Goal: Task Accomplishment & Management: Use online tool/utility

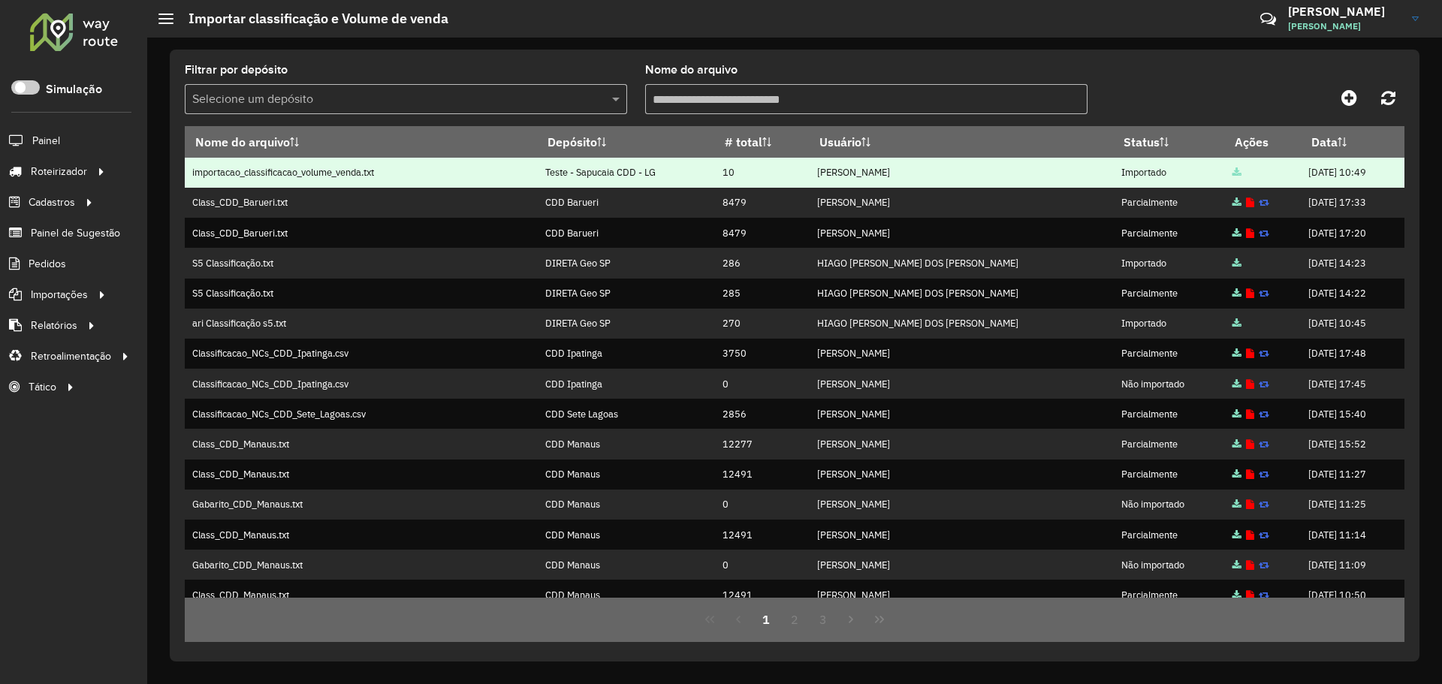
drag, startPoint x: 548, startPoint y: 174, endPoint x: 641, endPoint y: 171, distance: 92.4
click at [685, 171] on tr "importacao_classificacao_volume_venda.txt Teste - Sapucaia CDD - LG 10 Andrei M…" at bounding box center [794, 173] width 1219 height 30
click at [641, 171] on td "Teste - Sapucaia CDD - LG" at bounding box center [626, 173] width 177 height 30
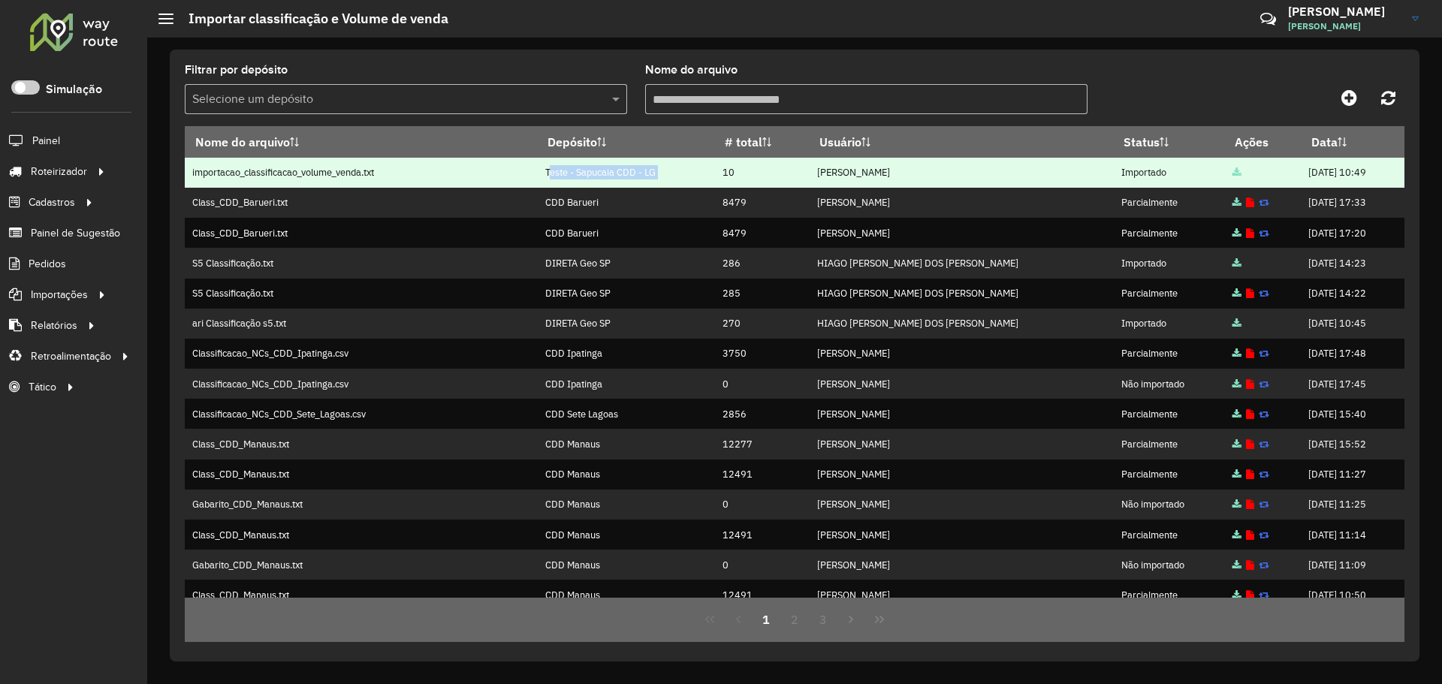
click at [603, 176] on td "Teste - Sapucaia CDD - LG" at bounding box center [626, 173] width 177 height 30
click at [652, 176] on td "Teste - Sapucaia CDD - LG" at bounding box center [626, 173] width 177 height 30
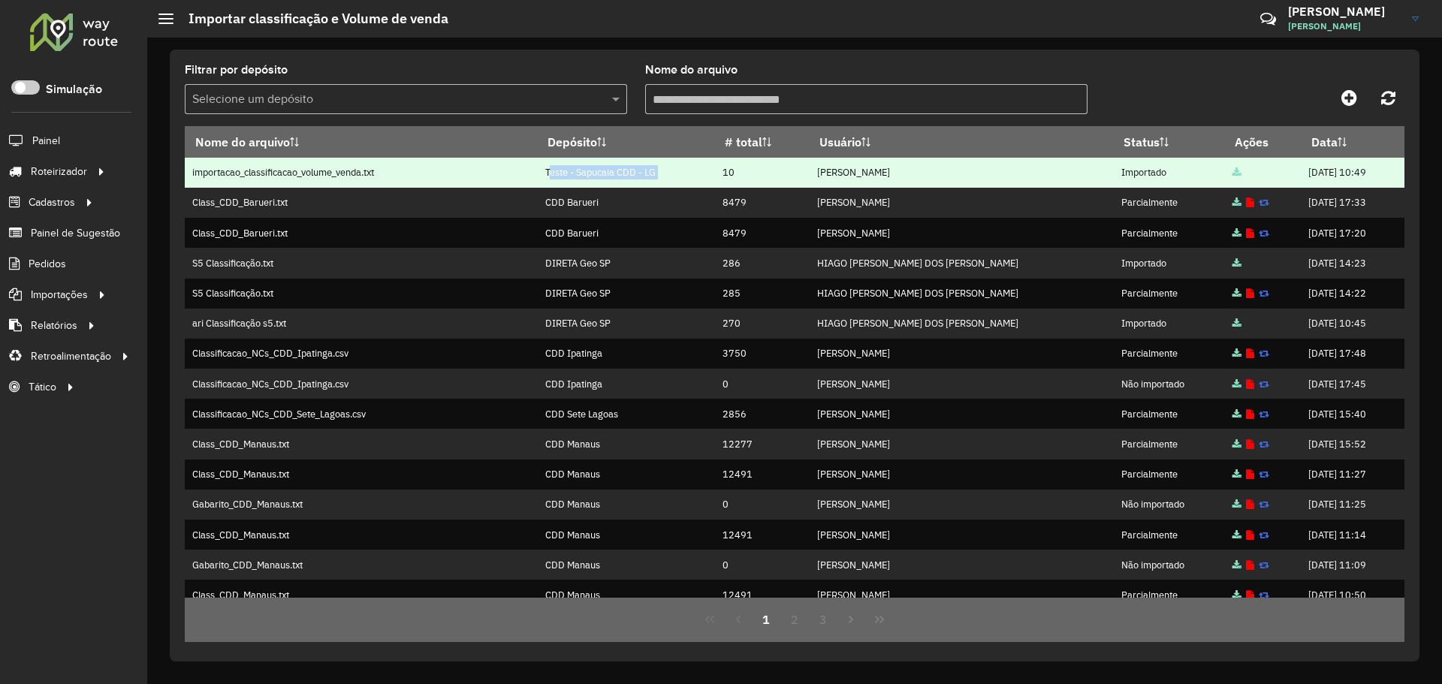
click at [652, 176] on td "Teste - Sapucaia CDD - LG" at bounding box center [626, 173] width 177 height 30
click at [674, 170] on td "Teste - Sapucaia CDD - LG" at bounding box center [626, 173] width 177 height 30
drag, startPoint x: 659, startPoint y: 173, endPoint x: 565, endPoint y: 169, distance: 93.2
click at [540, 175] on tr "importacao_classificacao_volume_venda.txt Teste - Sapucaia CDD - LG 10 Andrei M…" at bounding box center [794, 173] width 1219 height 30
click at [565, 169] on td "Teste - Sapucaia CDD - LG" at bounding box center [626, 173] width 177 height 30
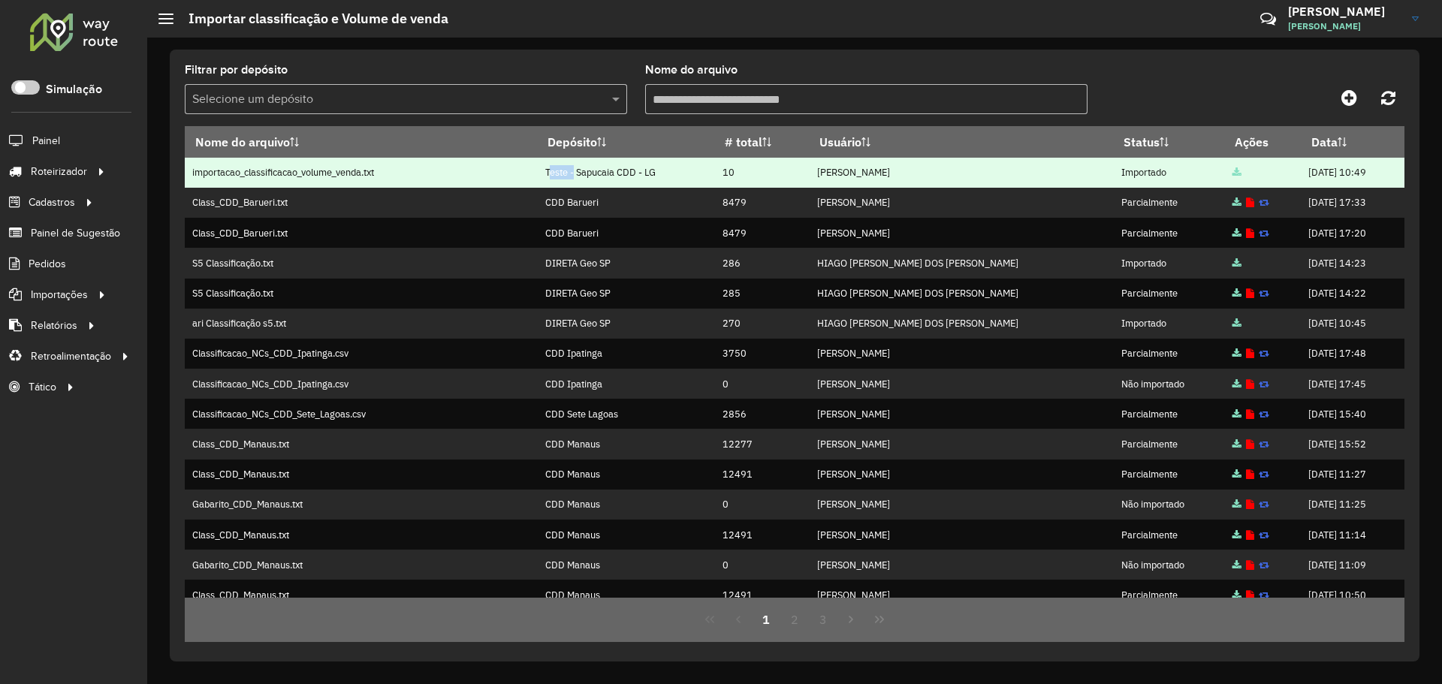
click at [565, 169] on td "Teste - Sapucaia CDD - LG" at bounding box center [626, 173] width 177 height 30
click at [621, 173] on td "Teste - Sapucaia CDD - LG" at bounding box center [626, 173] width 177 height 30
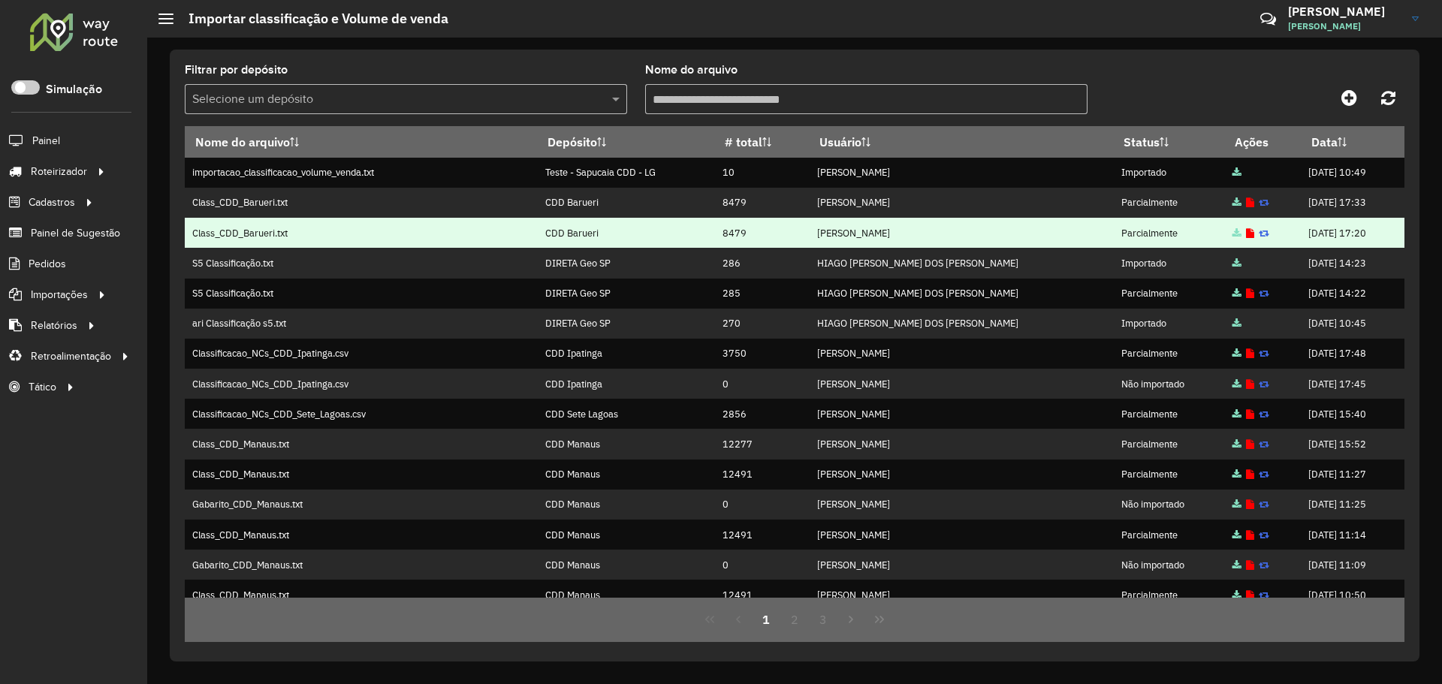
drag, startPoint x: 639, startPoint y: 240, endPoint x: 623, endPoint y: 229, distance: 19.4
click at [638, 240] on td "CDD Barueri" at bounding box center [626, 233] width 177 height 30
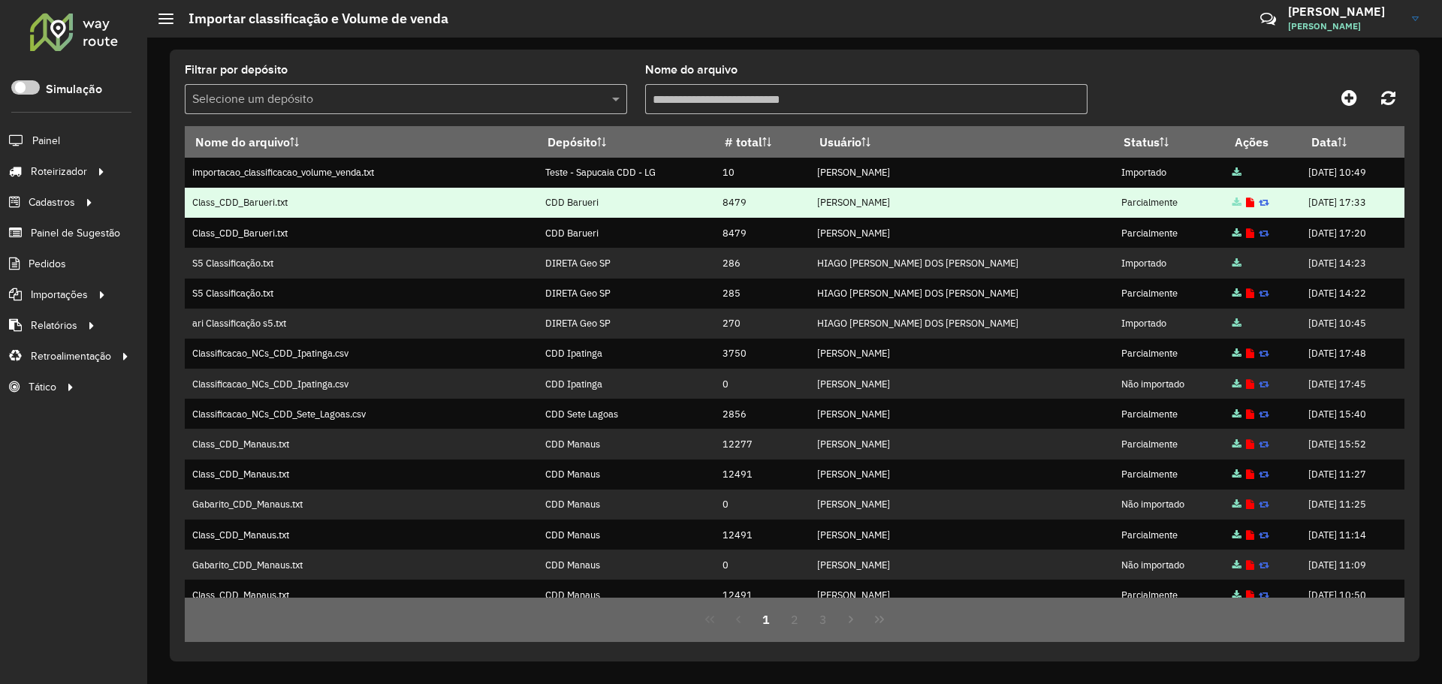
click at [586, 200] on td "CDD Barueri" at bounding box center [626, 203] width 177 height 30
click at [653, 214] on td "CDD Barueri" at bounding box center [626, 203] width 177 height 30
click at [806, 203] on td "8479" at bounding box center [762, 203] width 95 height 30
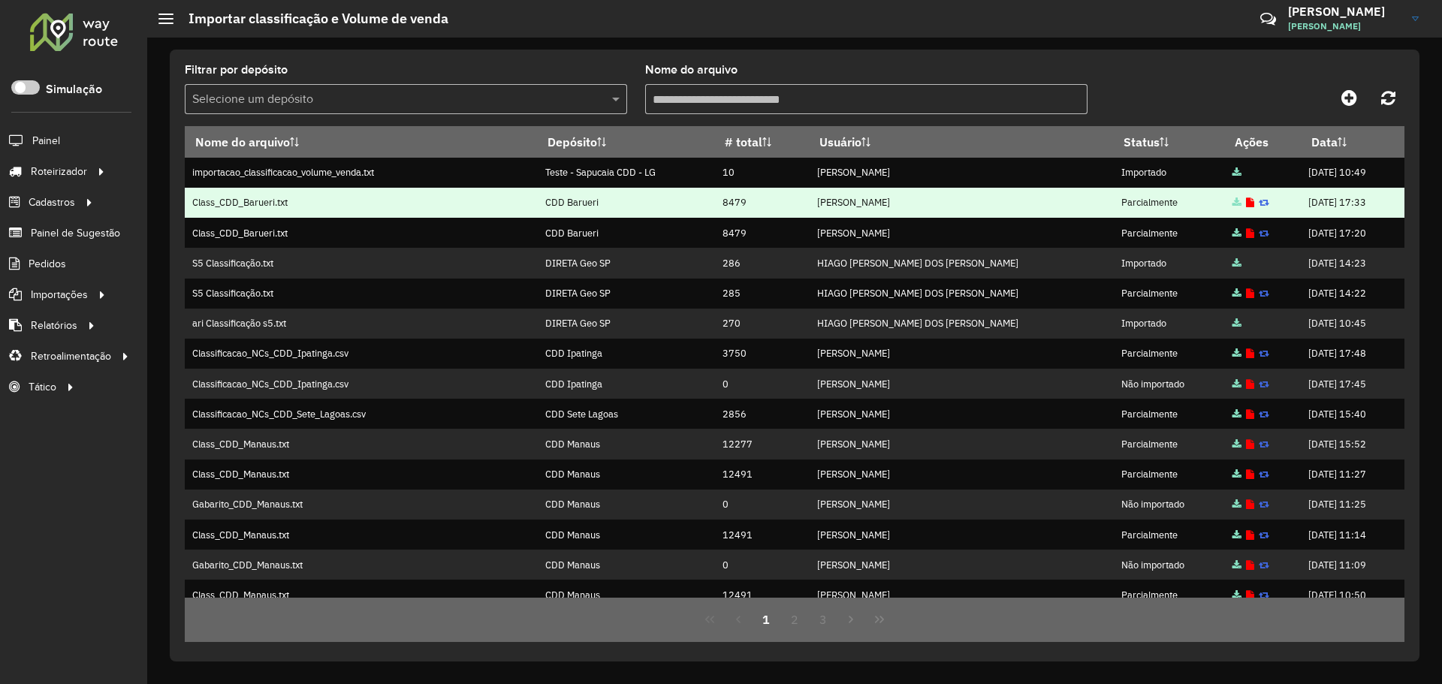
click at [758, 206] on td "8479" at bounding box center [762, 203] width 95 height 30
click at [749, 201] on td "8479" at bounding box center [762, 203] width 95 height 30
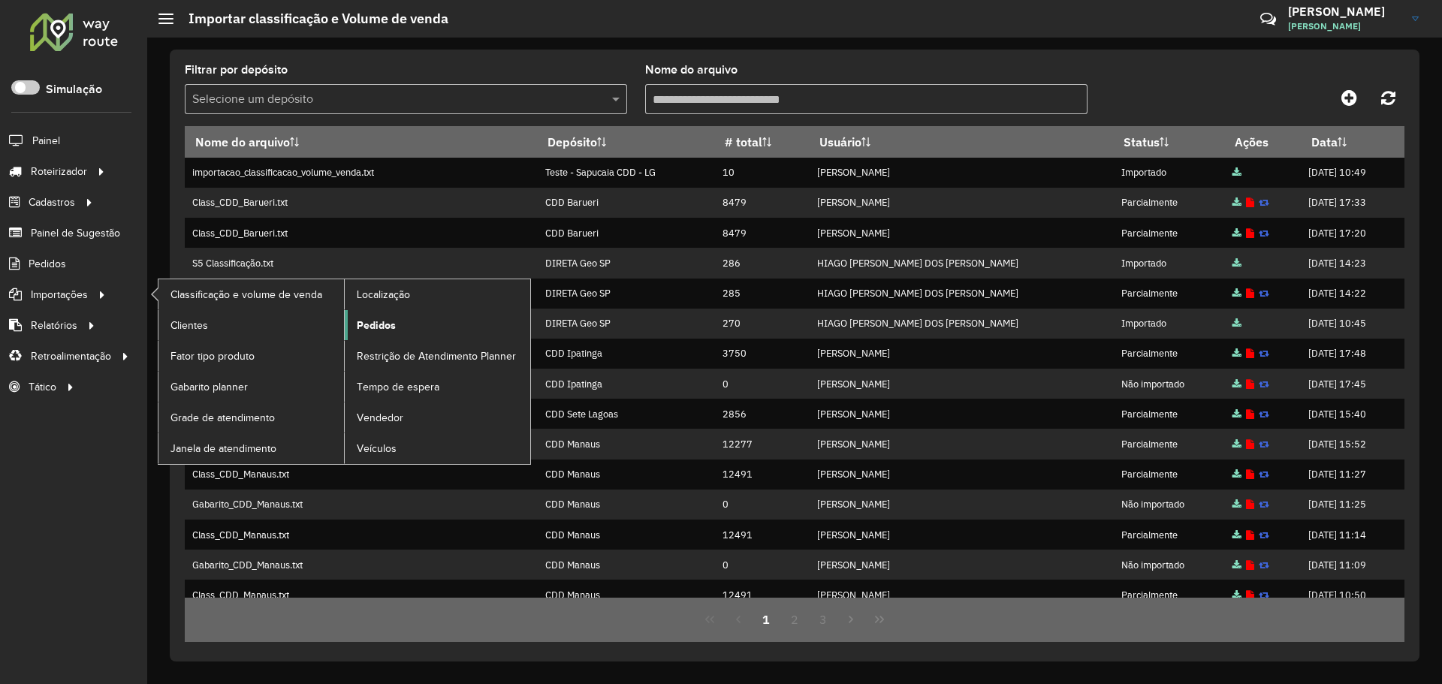
click at [381, 327] on span "Pedidos" at bounding box center [376, 326] width 39 height 16
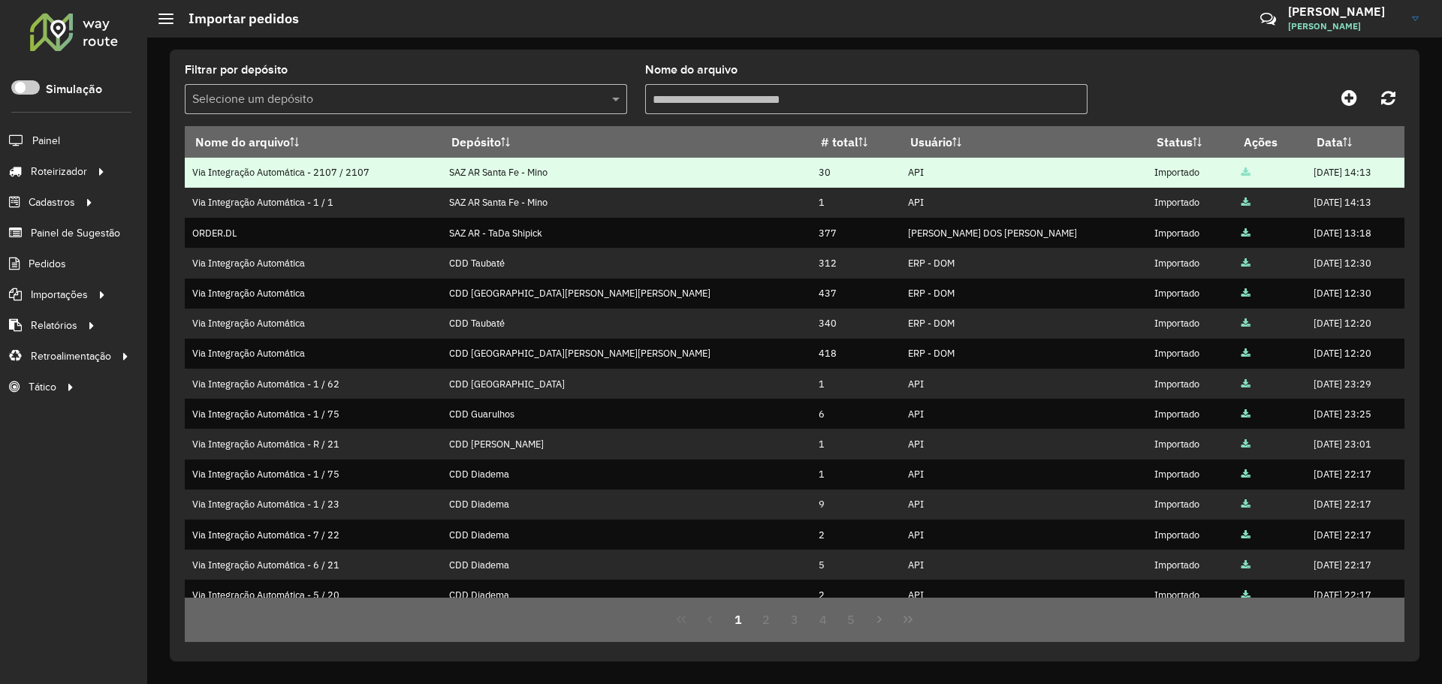
click at [536, 179] on td "SAZ AR Santa Fe - Mino" at bounding box center [626, 173] width 369 height 30
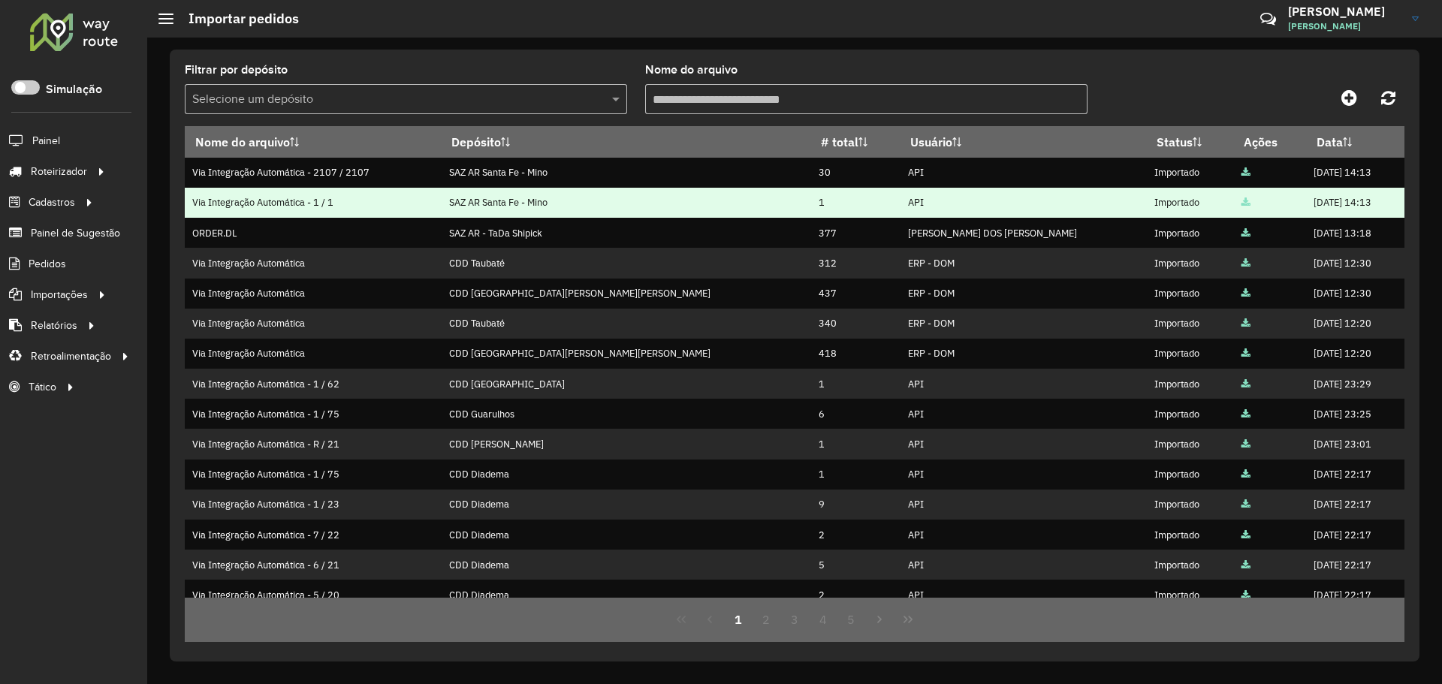
click at [900, 188] on td "API" at bounding box center [1023, 203] width 246 height 30
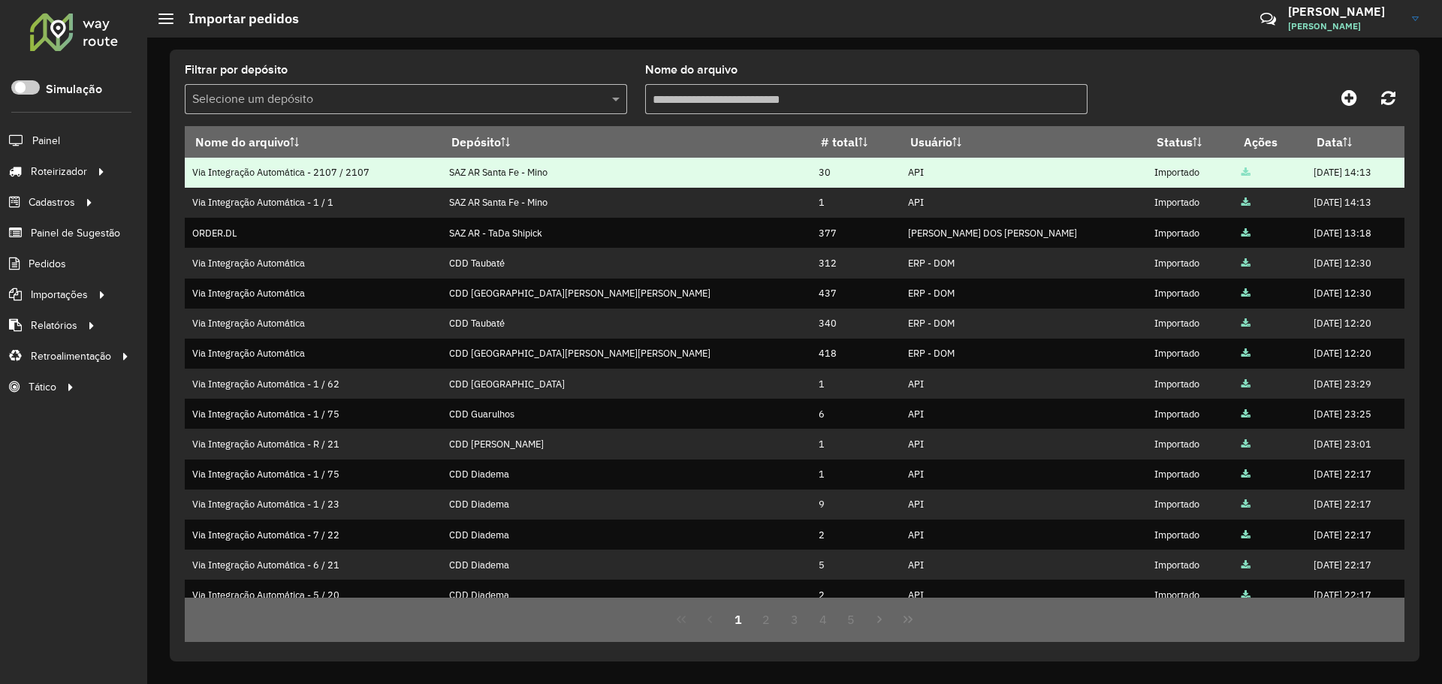
click at [900, 186] on td "API" at bounding box center [1023, 173] width 246 height 30
click at [900, 176] on td "API" at bounding box center [1023, 173] width 246 height 30
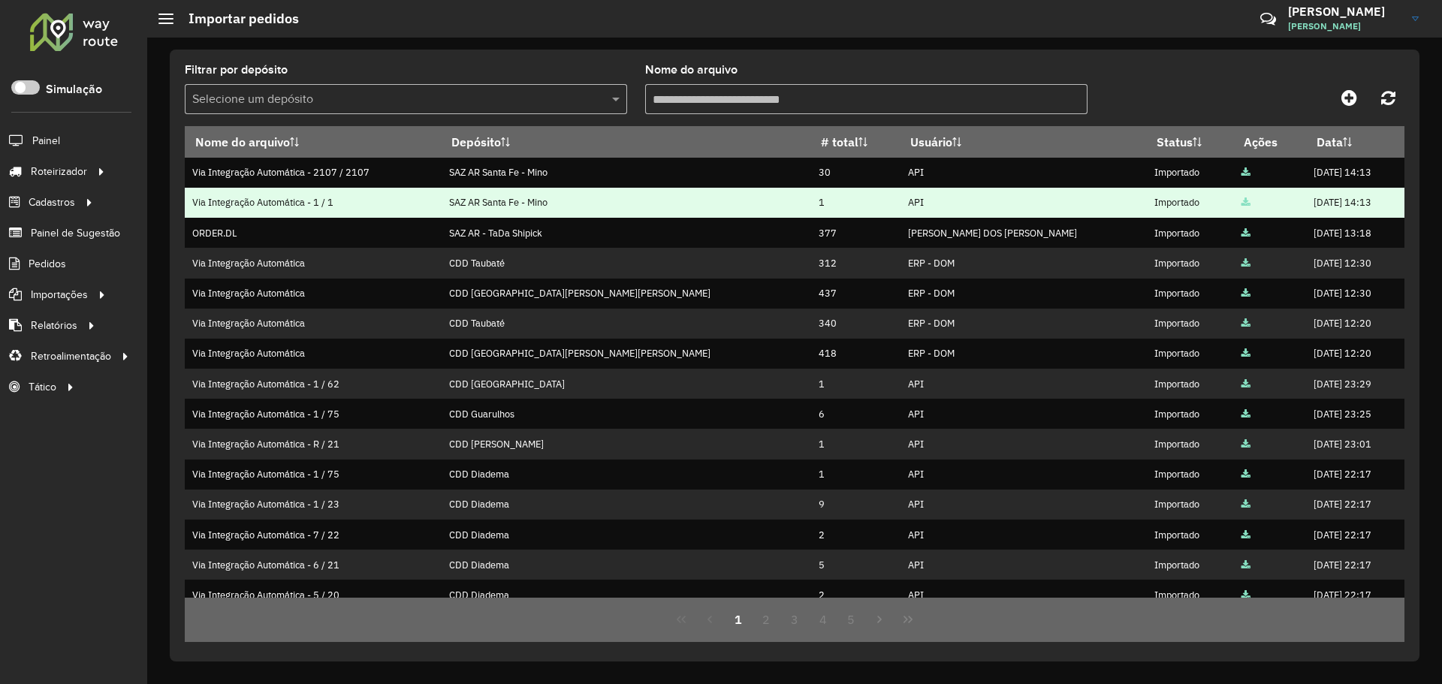
click at [318, 192] on td "Via Integração Automática - 1 / 1" at bounding box center [313, 203] width 257 height 30
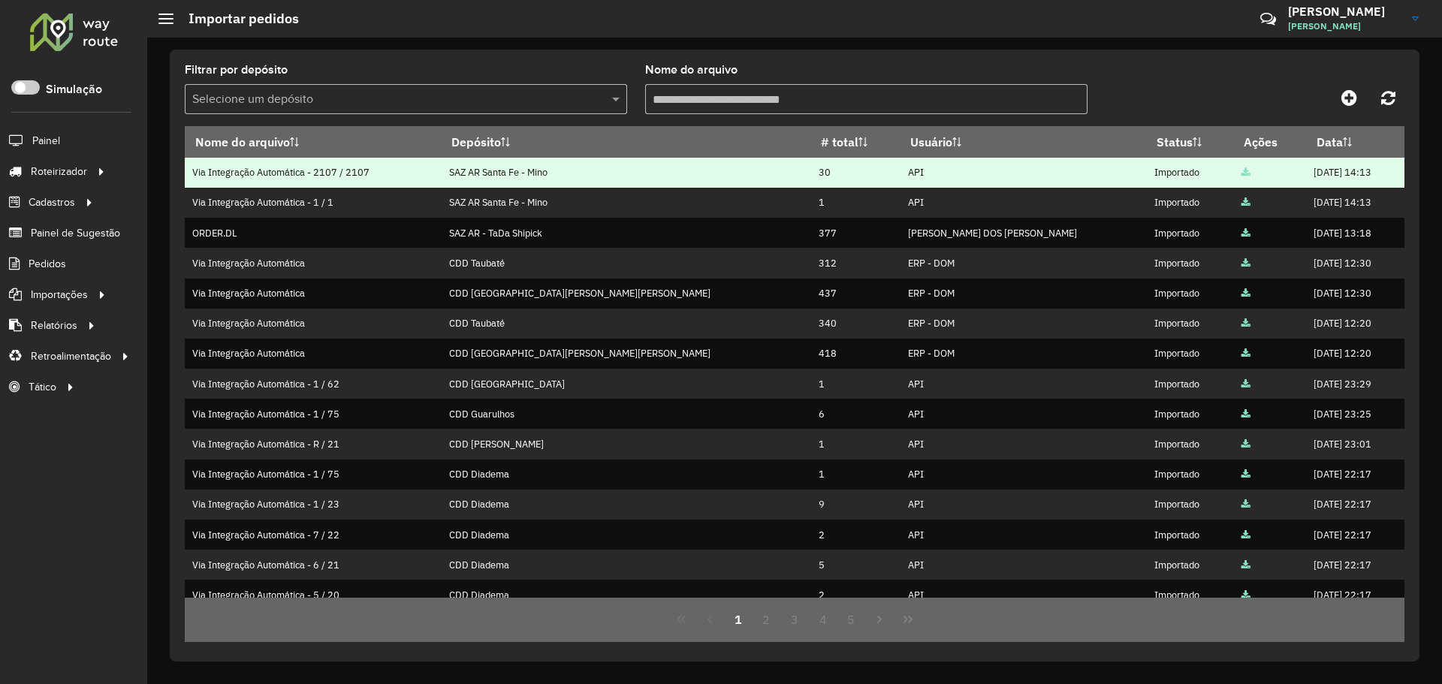
click at [234, 161] on td "Via Integração Automática - 2107 / 2107" at bounding box center [313, 173] width 257 height 30
click at [362, 166] on td "Via Integração Automática - 2107 / 2107" at bounding box center [313, 173] width 257 height 30
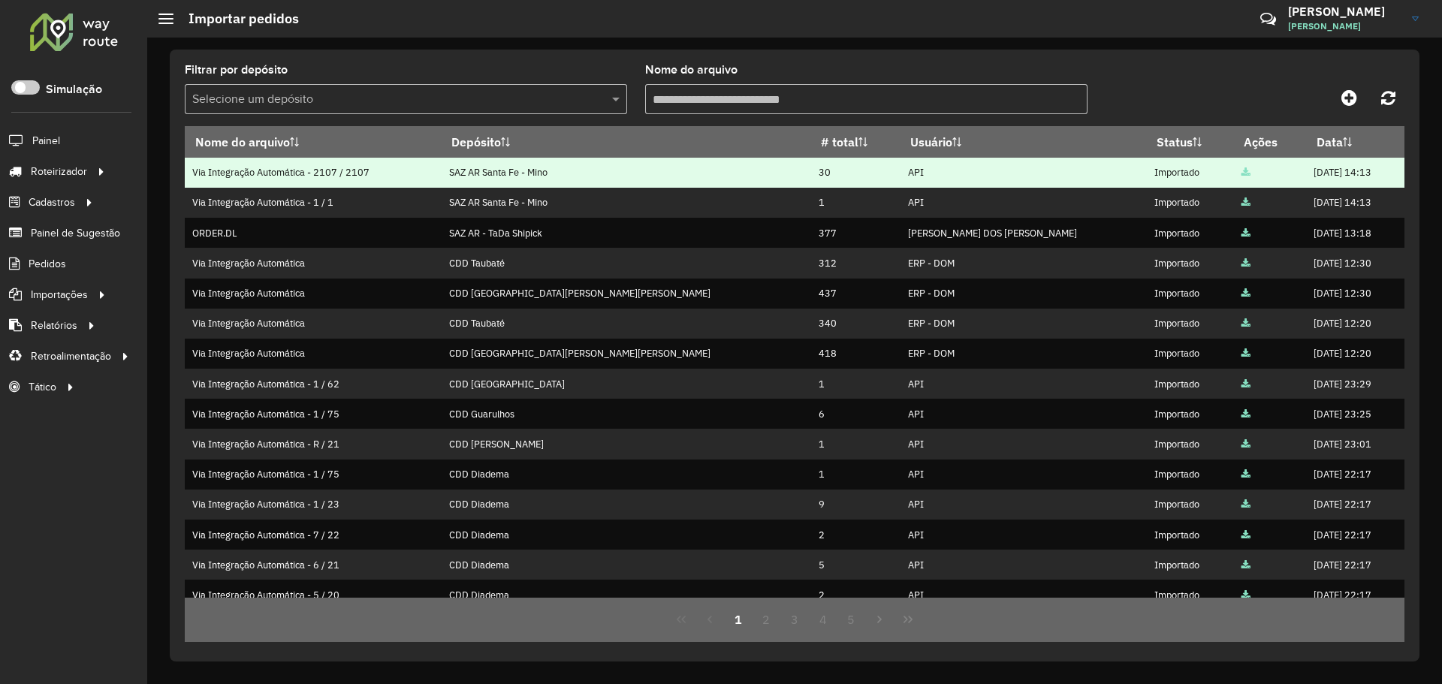
click at [569, 168] on td "SAZ AR Santa Fe - Mino" at bounding box center [626, 173] width 369 height 30
click at [575, 175] on td "SAZ AR Santa Fe - Mino" at bounding box center [626, 173] width 369 height 30
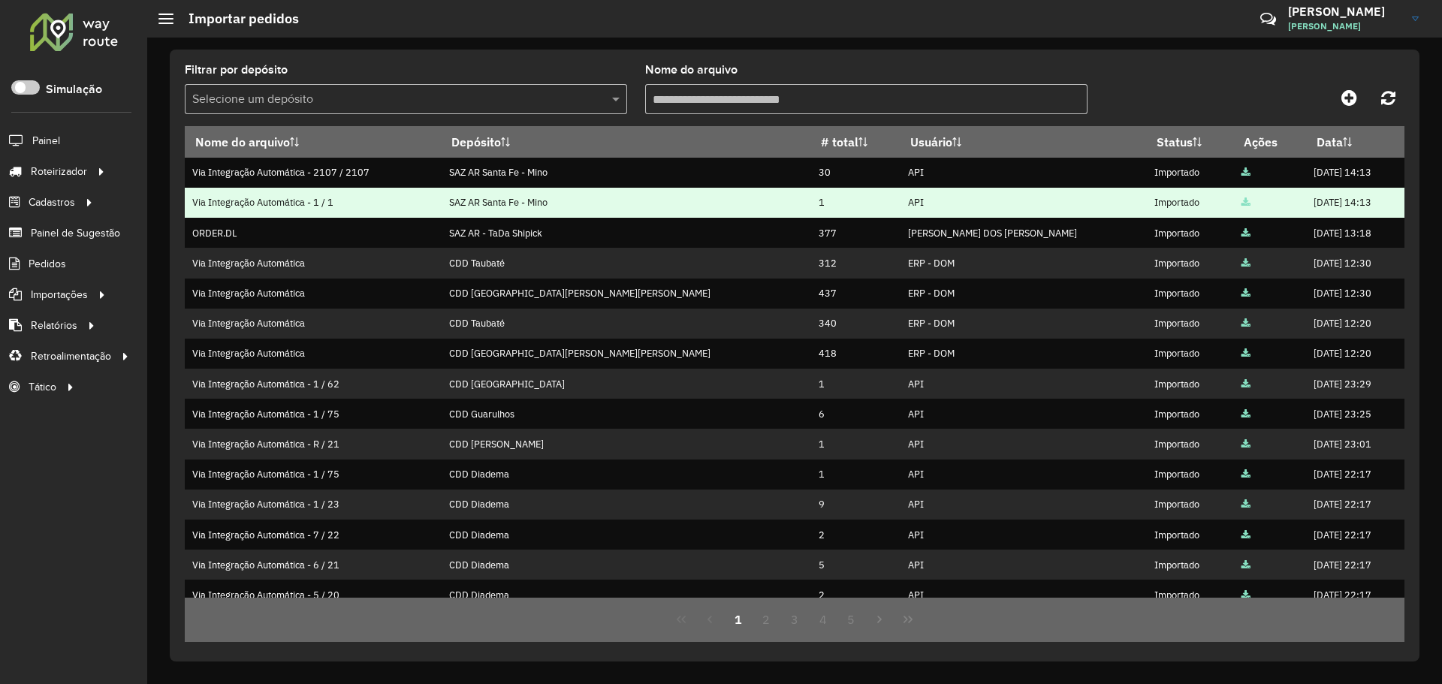
click at [555, 197] on td "SAZ AR Santa Fe - Mino" at bounding box center [626, 203] width 369 height 30
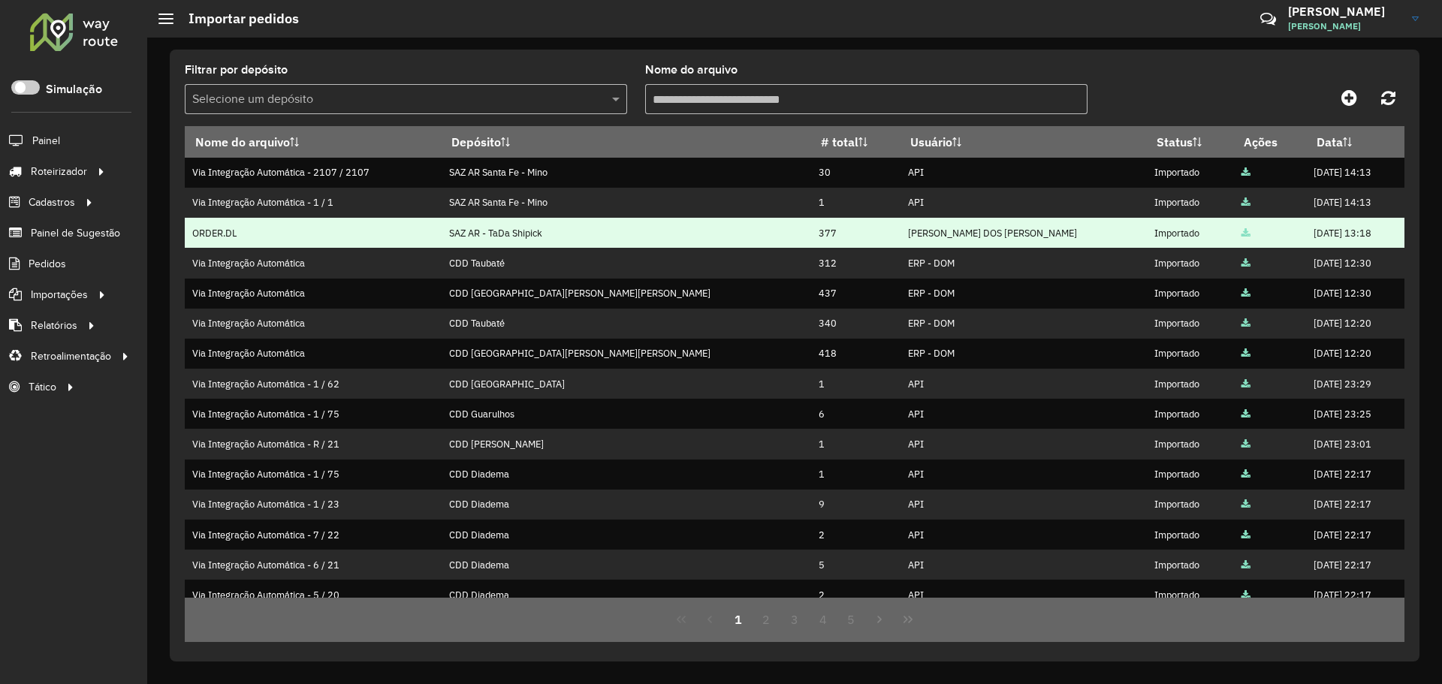
click at [532, 228] on td "SAZ AR - TaDa Shipick" at bounding box center [626, 233] width 369 height 30
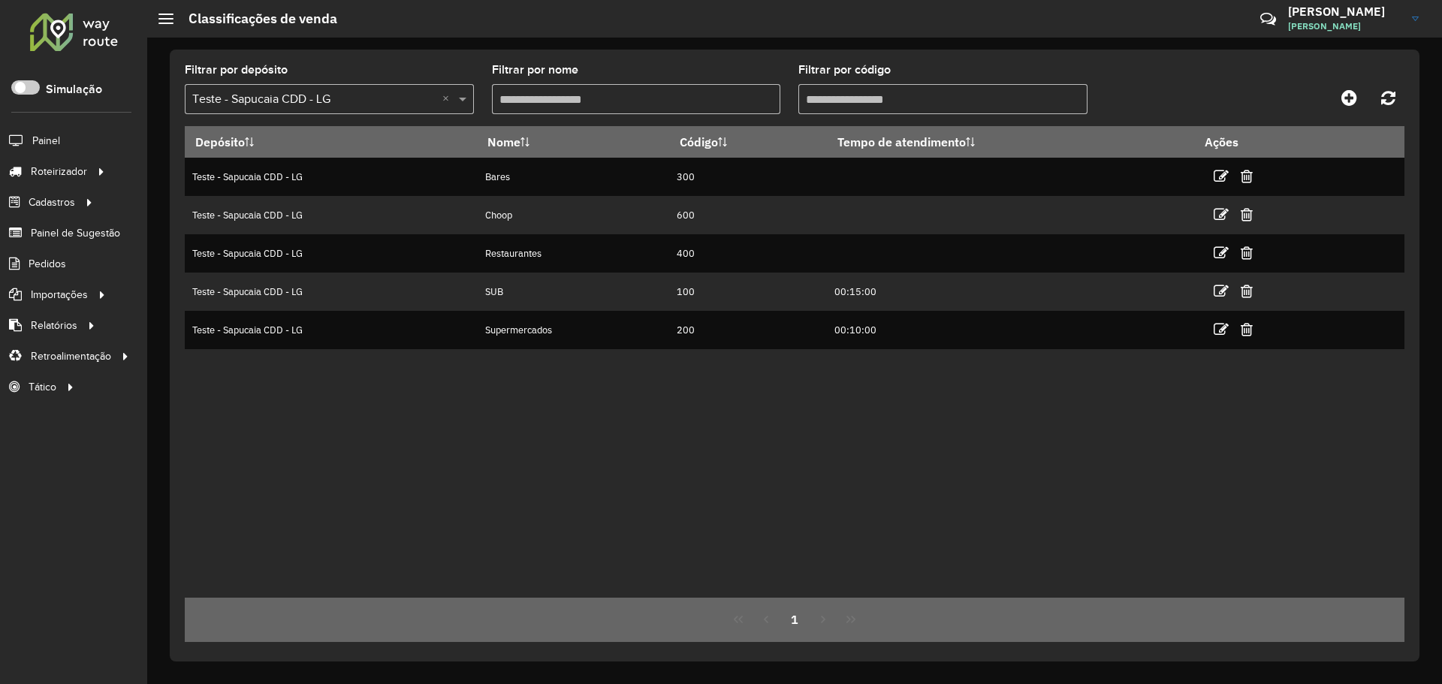
click at [874, 494] on div "Depósito Nome Código Tempo de atendimento Ações Teste - Sapucaia CDD - LG Bares…" at bounding box center [794, 362] width 1219 height 472
drag, startPoint x: 970, startPoint y: 485, endPoint x: 873, endPoint y: 414, distance: 120.5
click at [969, 485] on div "Depósito Nome Código Tempo de atendimento Ações Teste - Sapucaia CDD - LG Bares…" at bounding box center [794, 362] width 1219 height 472
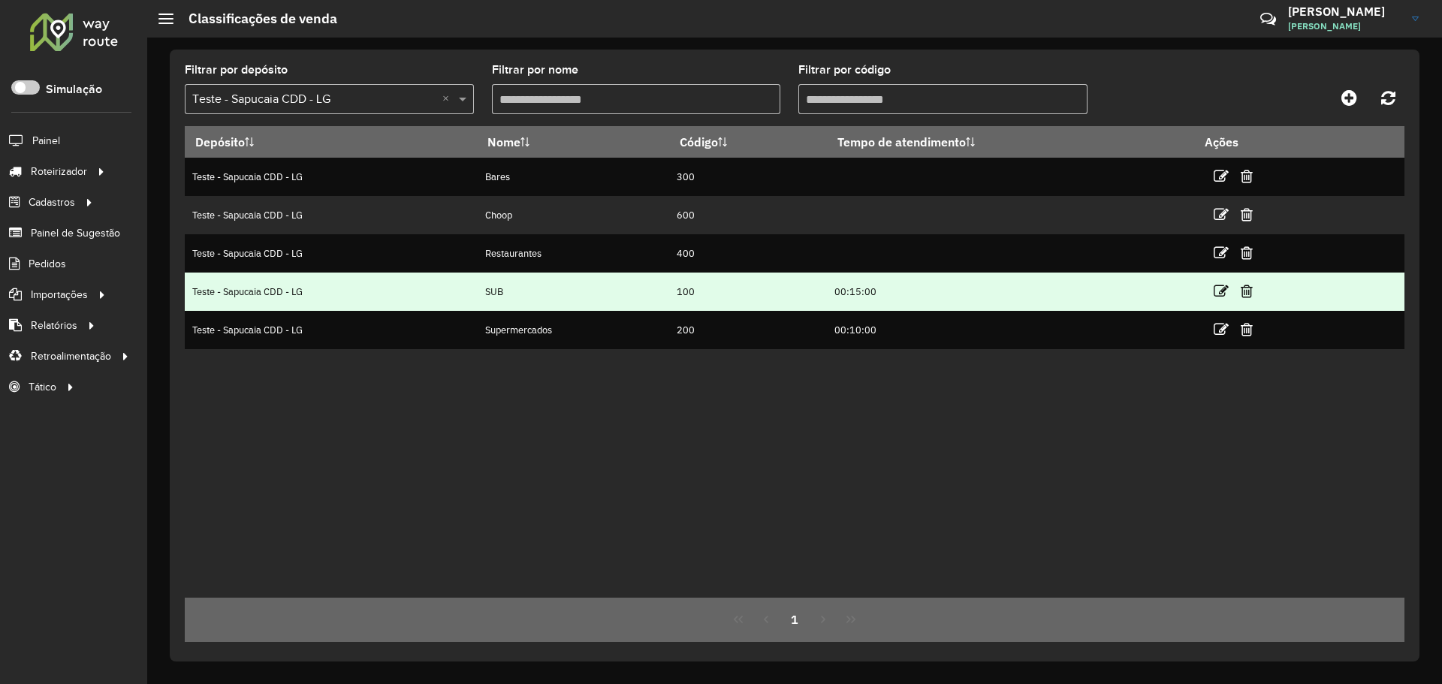
click at [786, 430] on div "Depósito Nome Código Tempo de atendimento Ações Teste - Sapucaia CDD - LG Bares…" at bounding box center [794, 362] width 1219 height 472
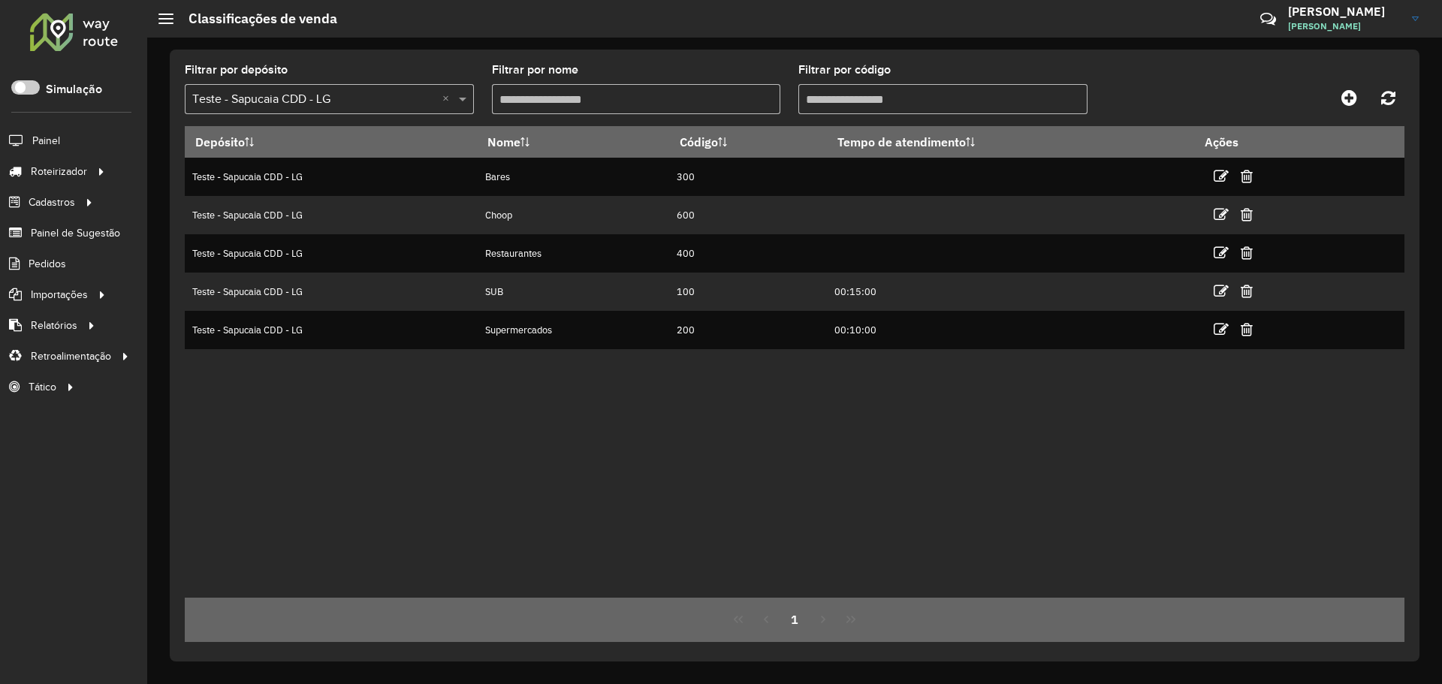
drag, startPoint x: 712, startPoint y: 185, endPoint x: 921, endPoint y: 372, distance: 280.7
click at [921, 372] on div "Depósito Nome Código Tempo de atendimento Ações Teste - Sapucaia CDD - LG Bares…" at bounding box center [794, 362] width 1219 height 472
click at [878, 383] on div "Depósito Nome Código Tempo de atendimento Ações Teste - Sapucaia CDD - LG Bares…" at bounding box center [794, 362] width 1219 height 472
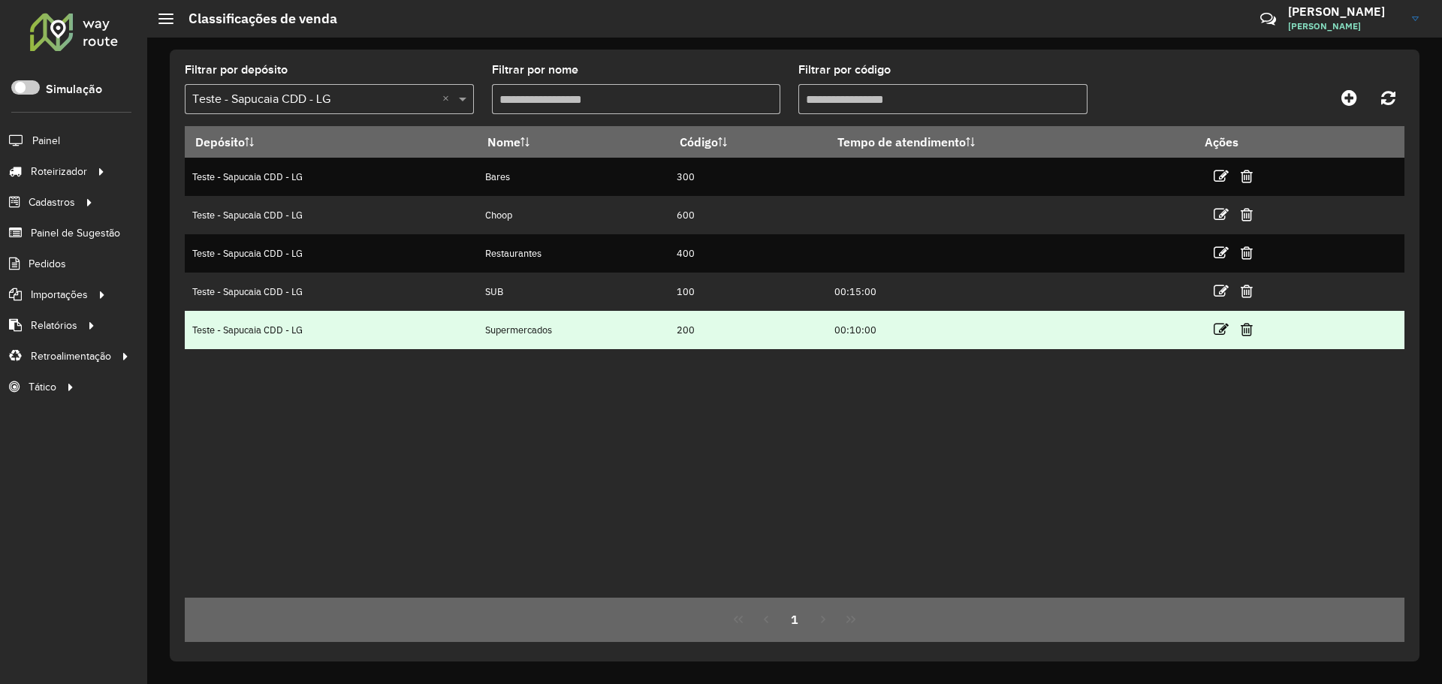
click at [872, 321] on td "00:10:00" at bounding box center [1010, 330] width 367 height 38
click at [855, 331] on td "00:10:00" at bounding box center [1010, 330] width 367 height 38
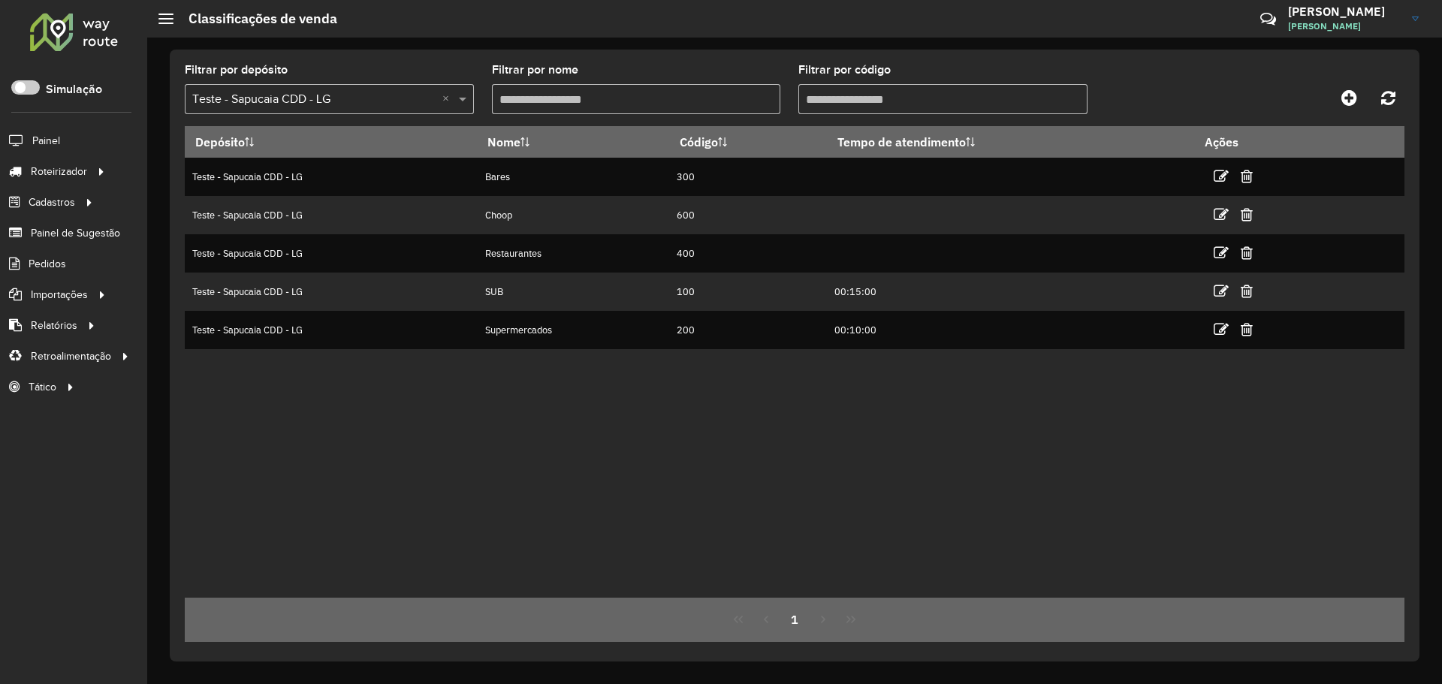
click at [749, 432] on div "Depósito Nome Código Tempo de atendimento Ações Teste - Sapucaia CDD - LG Bares…" at bounding box center [794, 362] width 1219 height 472
drag, startPoint x: 637, startPoint y: 394, endPoint x: 615, endPoint y: 134, distance: 261.5
click at [637, 394] on div "Depósito Nome Código Tempo de atendimento Ações Teste - Sapucaia CDD - LG Bares…" at bounding box center [794, 362] width 1219 height 472
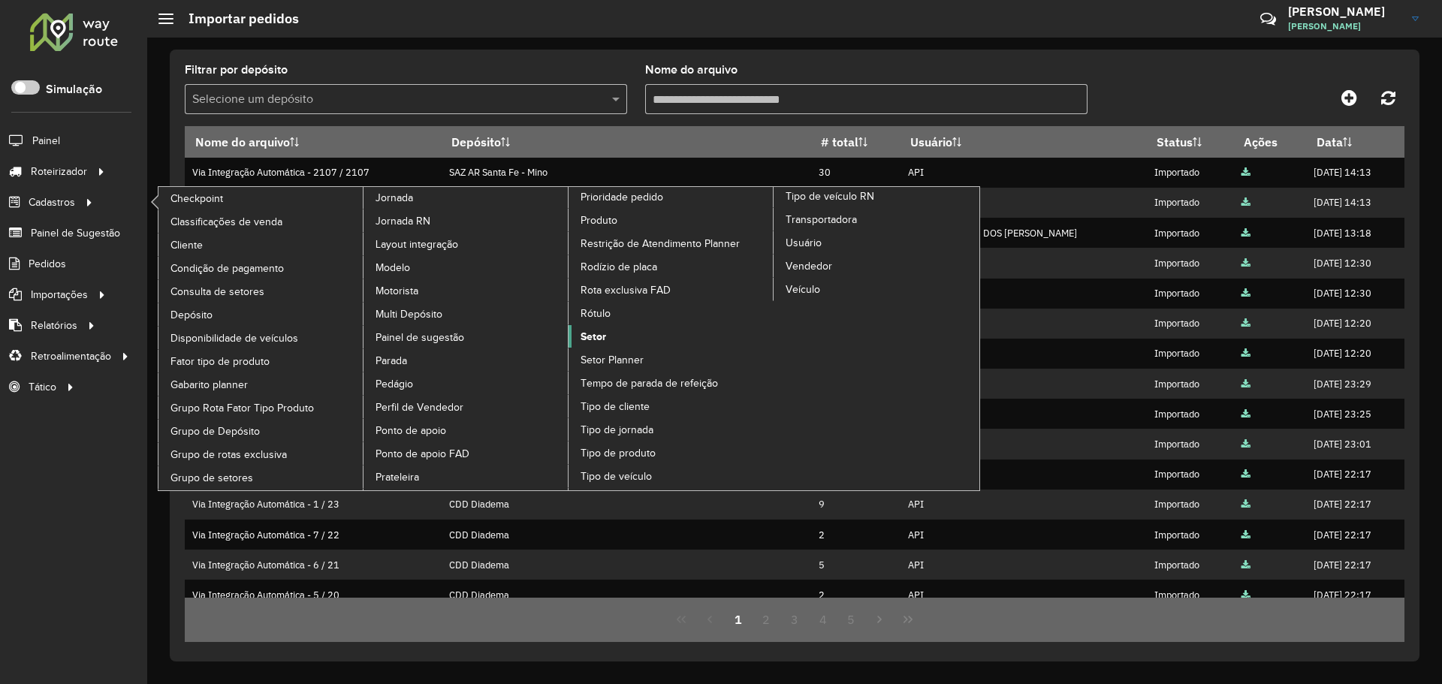
click at [592, 329] on span "Setor" at bounding box center [593, 337] width 26 height 16
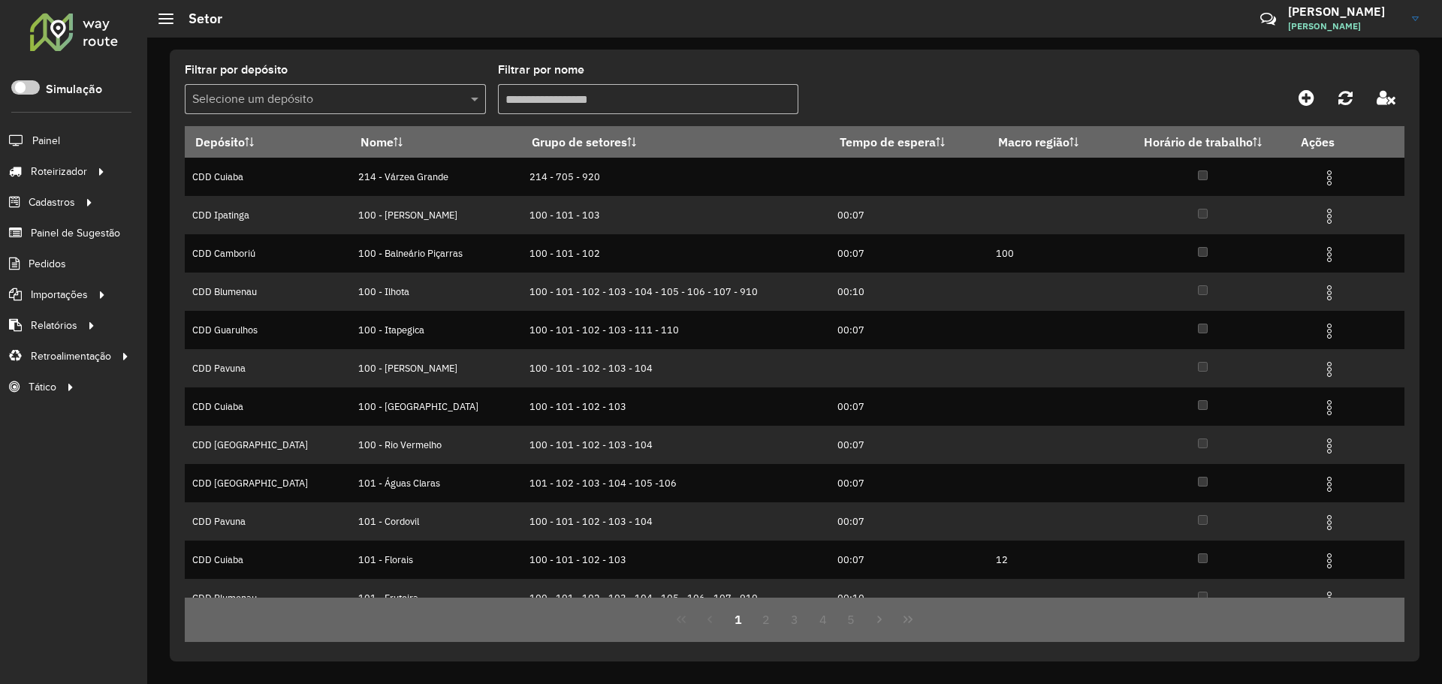
click at [895, 86] on formly-group "Filtrar por depósito Selecione um depósito Filtrar por nome" at bounding box center [636, 96] width 903 height 62
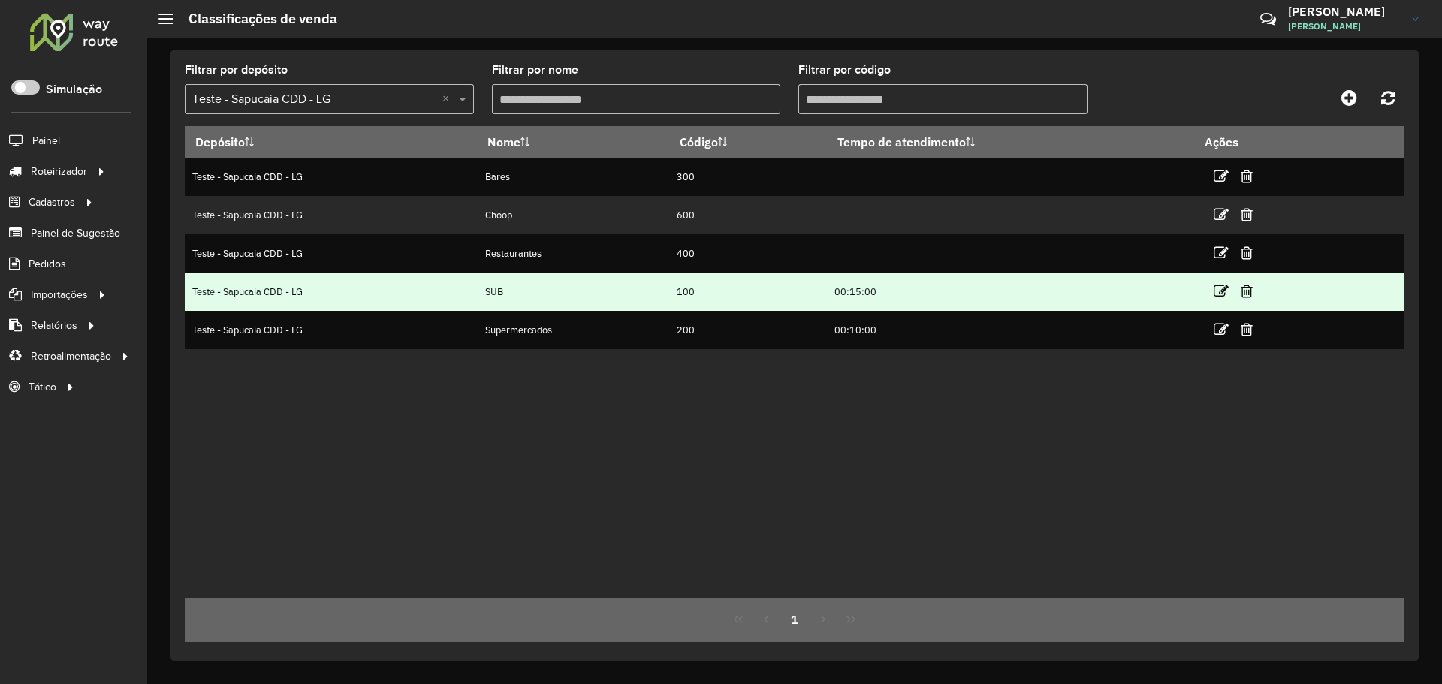
click at [847, 290] on td "00:15:00" at bounding box center [1010, 292] width 367 height 38
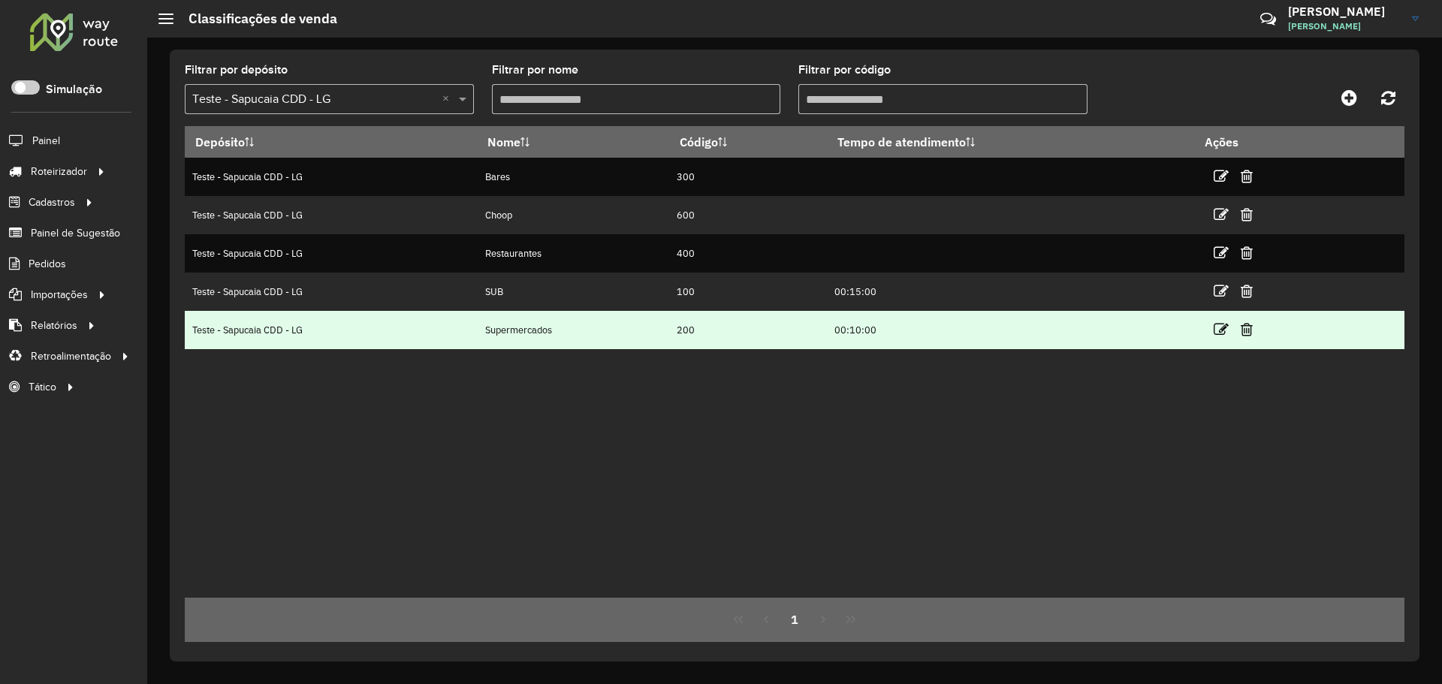
click at [861, 333] on td "00:10:00" at bounding box center [1010, 330] width 367 height 38
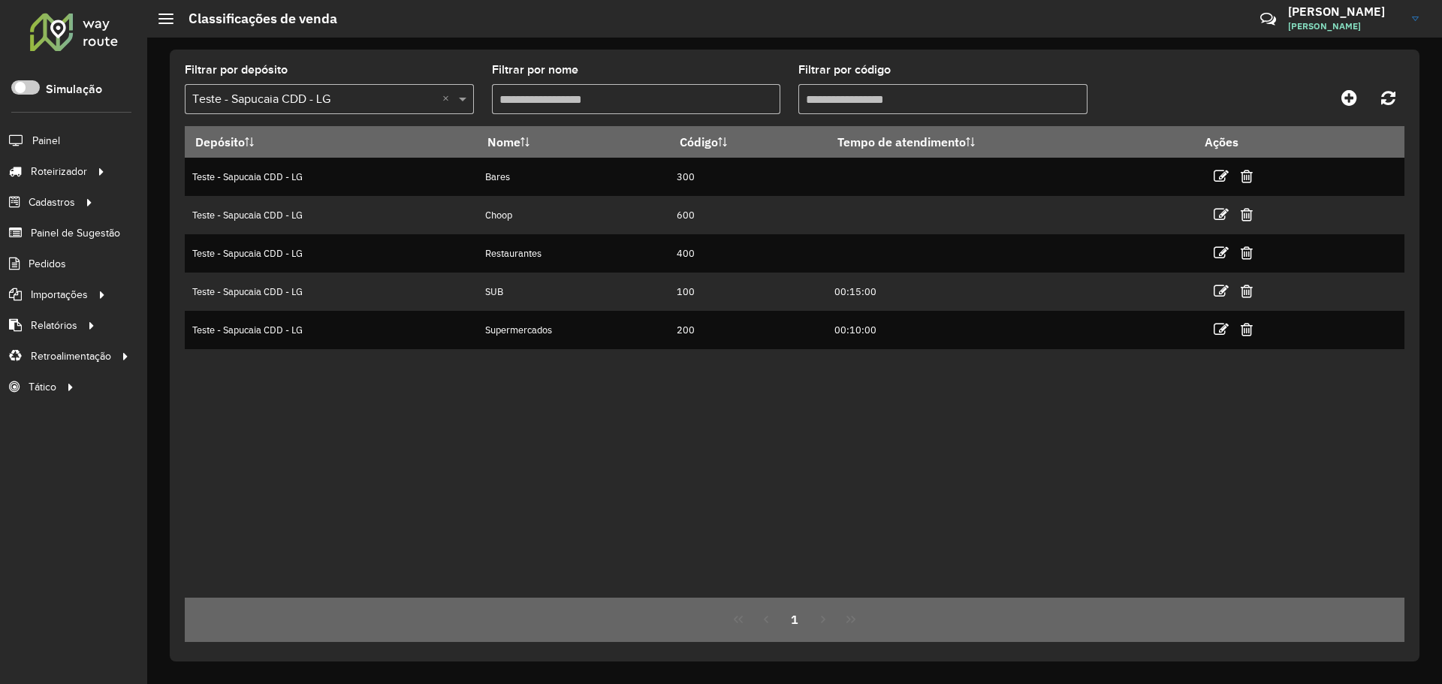
click at [865, 387] on div "Depósito Nome Código Tempo de atendimento Ações Teste - Sapucaia CDD - LG Bares…" at bounding box center [794, 362] width 1219 height 472
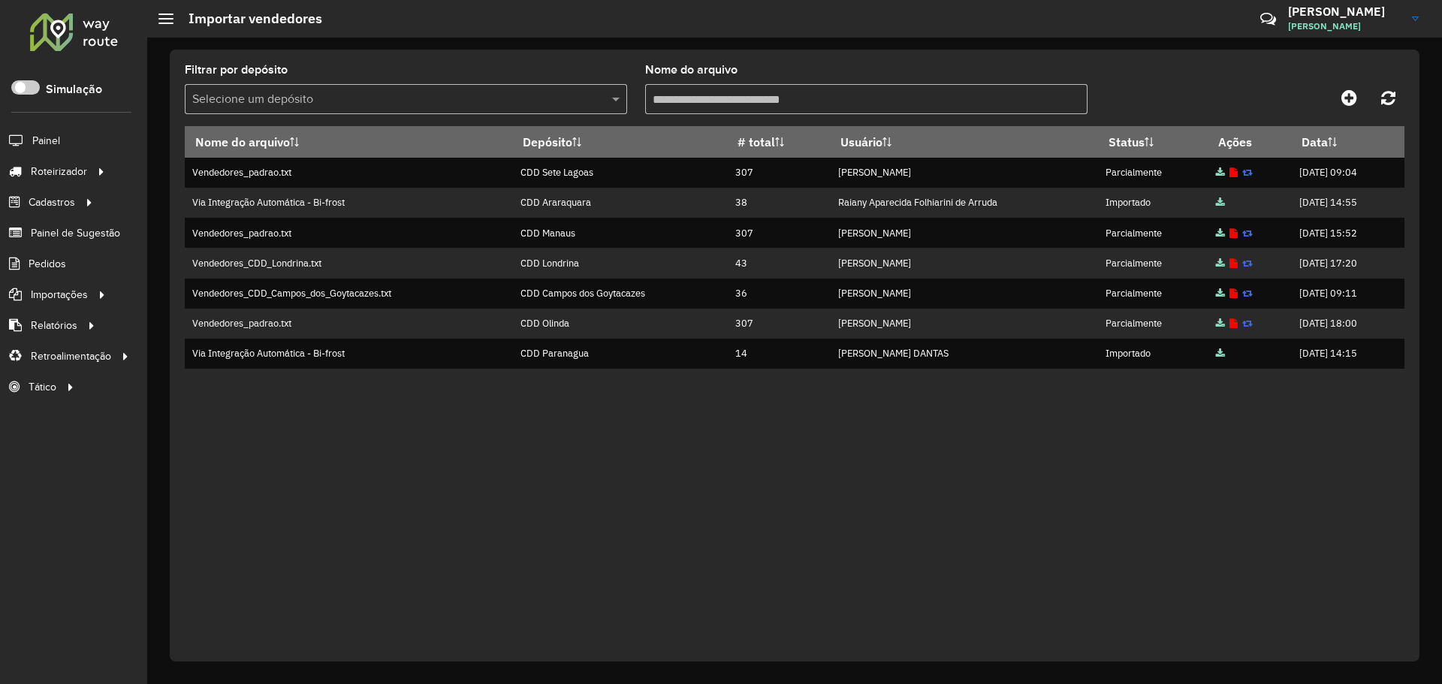
click at [491, 640] on div "Nome do arquivo Depósito # total Usuário Status Ações Data Vendedores_padrao.tx…" at bounding box center [794, 384] width 1219 height 516
click at [867, 581] on div "Nome do arquivo Depósito # total Usuário Status Ações Data Vendedores_padrao.tx…" at bounding box center [794, 384] width 1219 height 516
click at [810, 497] on div "Nome do arquivo Depósito # total Usuário Status Ações Data Vendedores_padrao.tx…" at bounding box center [794, 384] width 1219 height 516
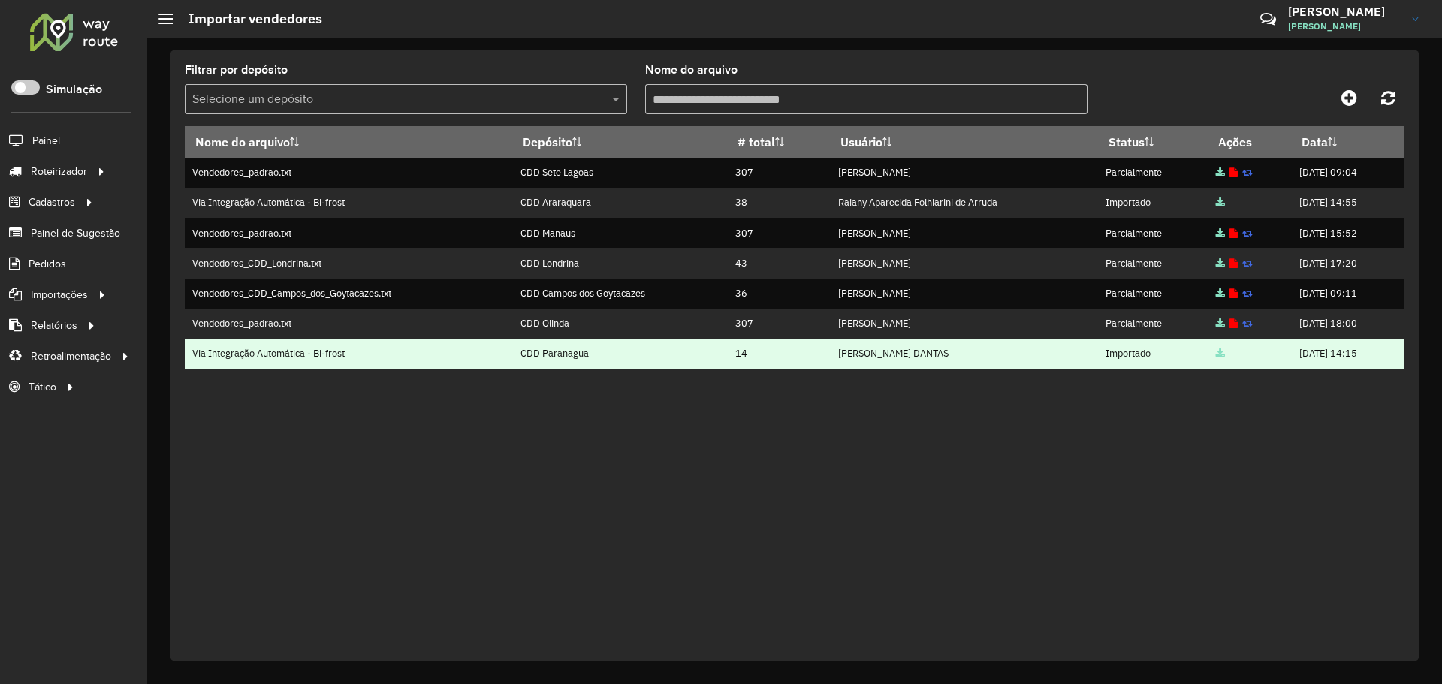
click at [830, 355] on td "THIAGO BRUNO GUIMARAES DANTAS" at bounding box center [963, 354] width 267 height 30
click at [880, 353] on td "THIAGO BRUNO GUIMARAES DANTAS" at bounding box center [963, 354] width 267 height 30
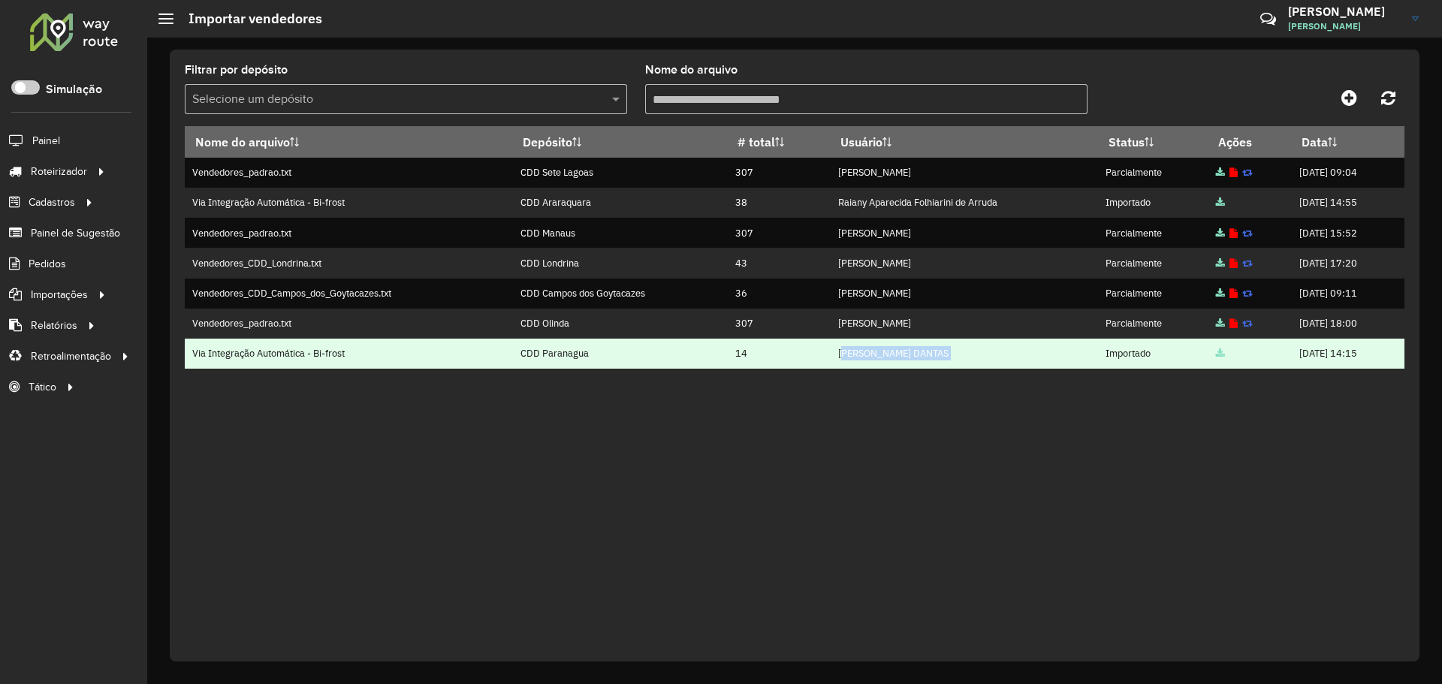
click at [880, 353] on td "THIAGO BRUNO GUIMARAES DANTAS" at bounding box center [963, 354] width 267 height 30
click at [962, 354] on td "THIAGO BRUNO GUIMARAES DANTAS" at bounding box center [963, 354] width 267 height 30
